Goal: Information Seeking & Learning: Learn about a topic

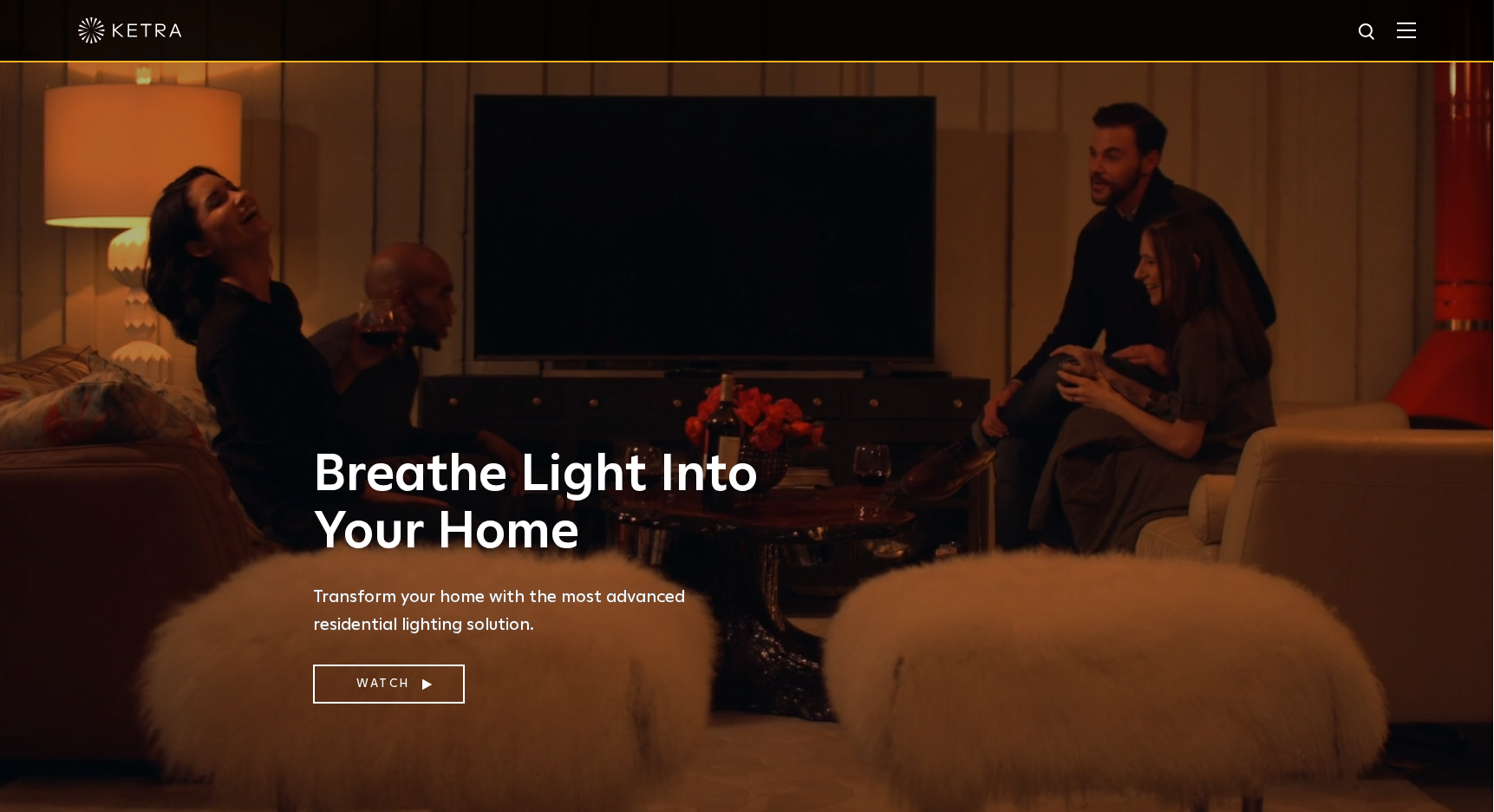
scroll to position [0, 1]
click at [1409, 31] on img at bounding box center [1406, 30] width 19 height 17
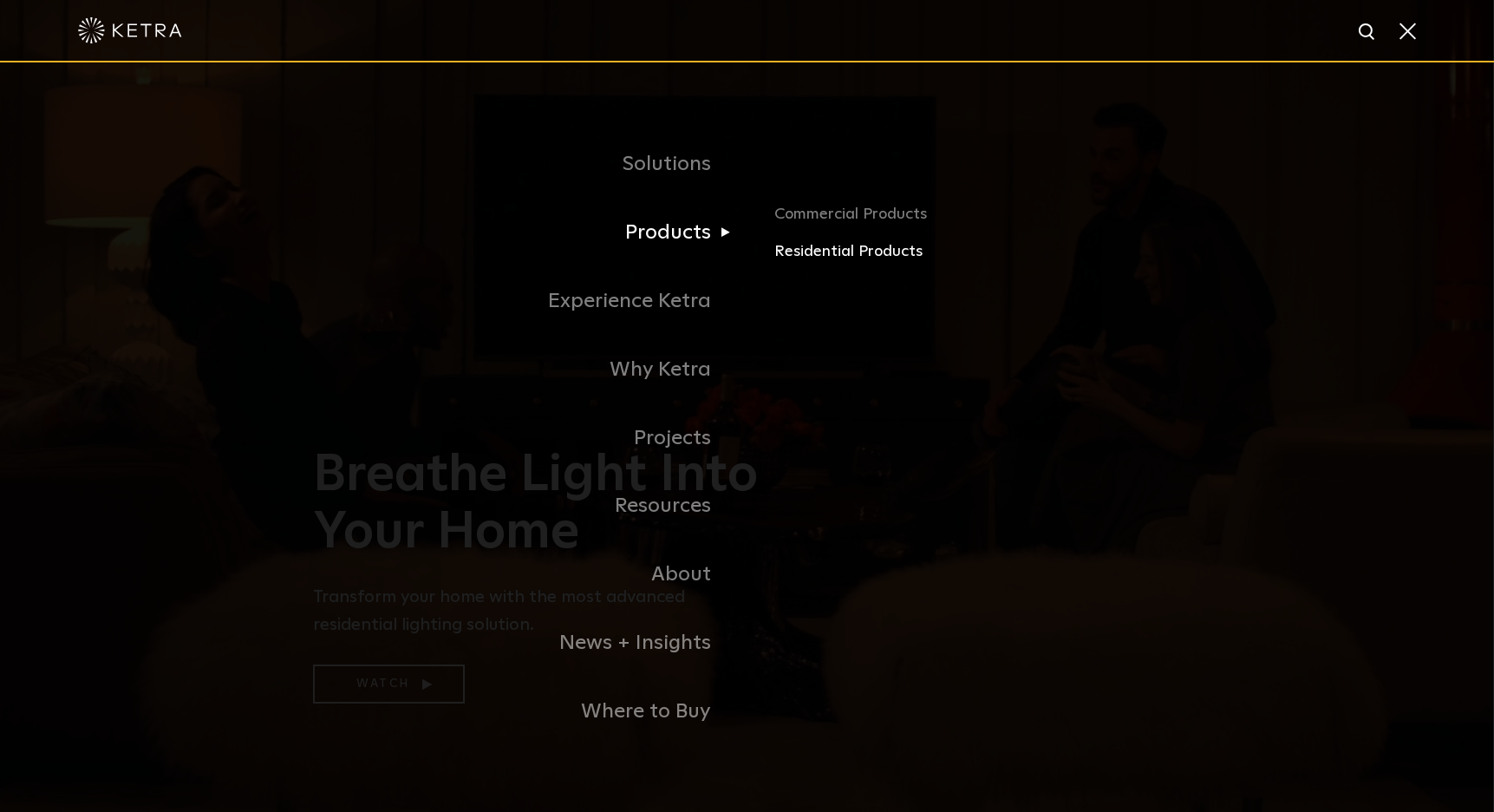
click at [789, 255] on link "Residential Products" at bounding box center [977, 251] width 406 height 25
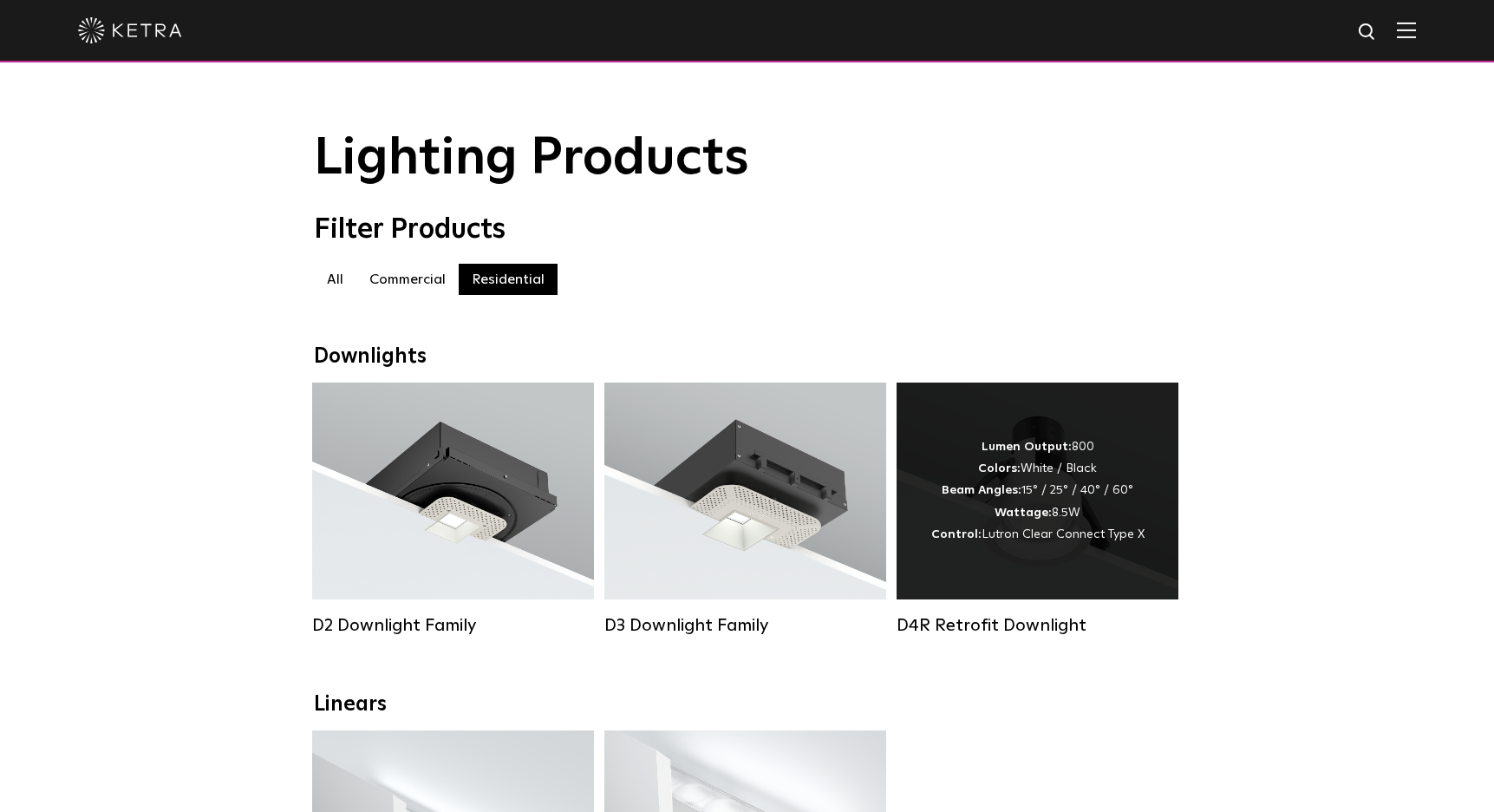
click at [1026, 627] on div "D4R Retrofit Downlight" at bounding box center [1037, 625] width 281 height 21
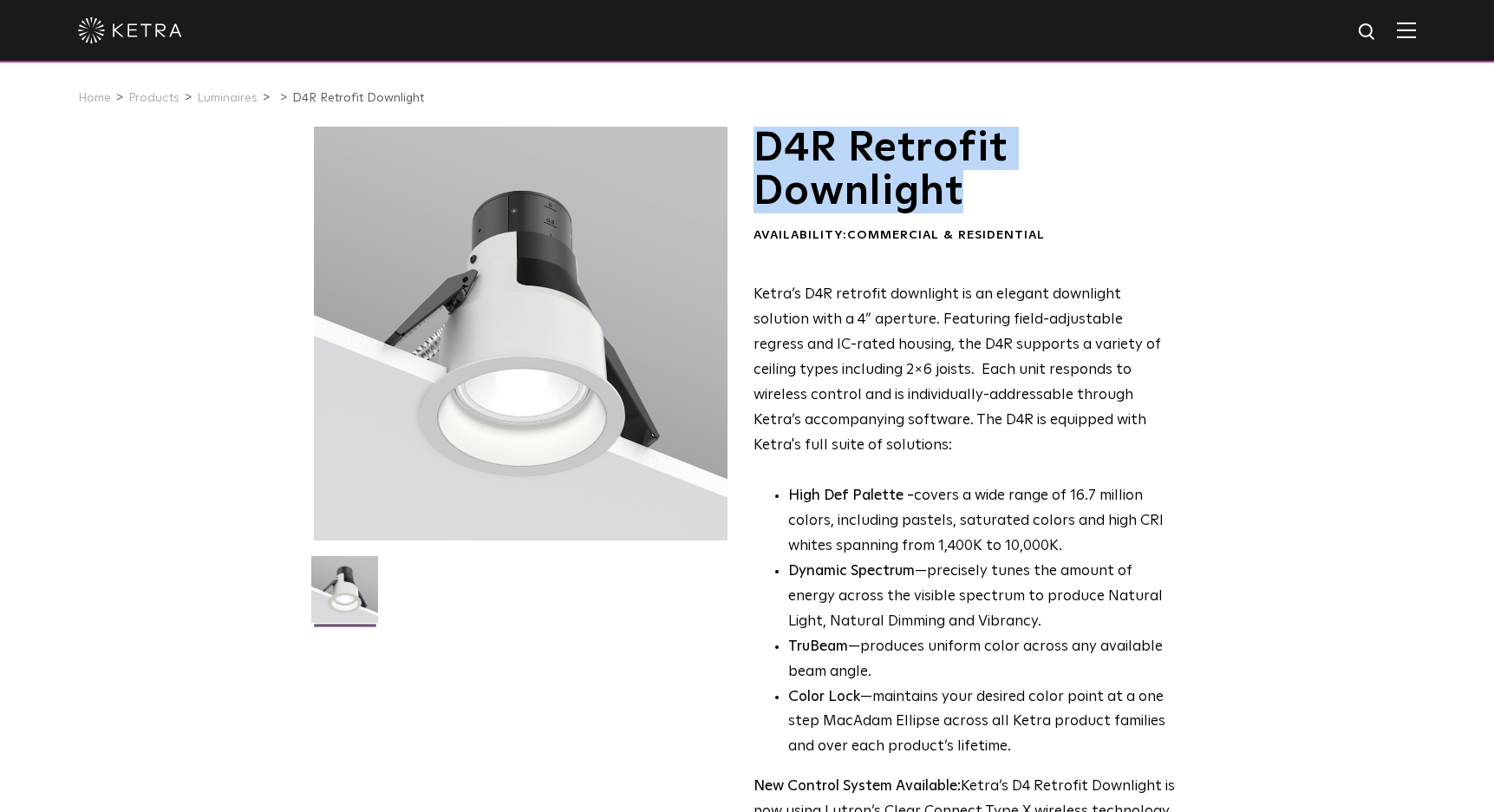
drag, startPoint x: 762, startPoint y: 146, endPoint x: 963, endPoint y: 180, distance: 203.9
click at [963, 180] on h1 "D4R Retrofit Downlight" at bounding box center [965, 170] width 423 height 88
copy h1 "D4R Retrofit Downlight"
